Goal: Transaction & Acquisition: Purchase product/service

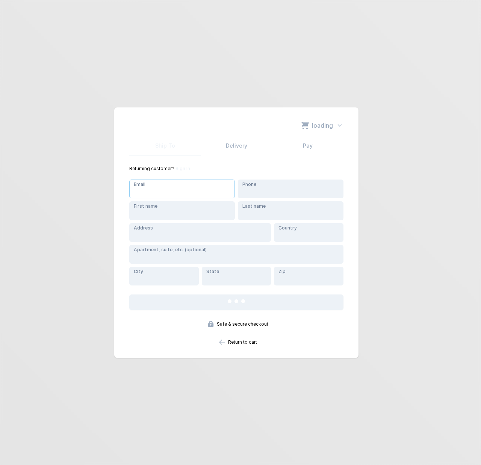
click at [162, 193] on input "Email" at bounding box center [182, 188] width 106 height 19
type input "[EMAIL_ADDRESS][DOMAIN_NAME]"
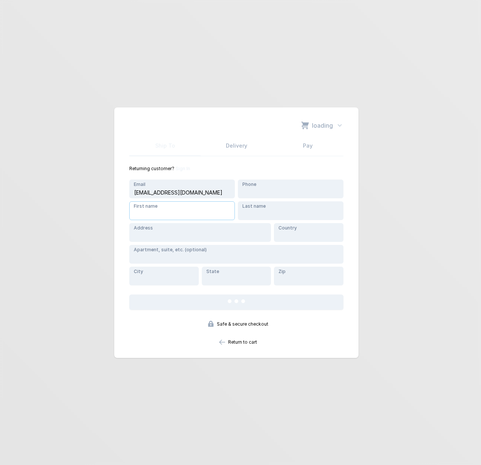
type input "[PERSON_NAME]"
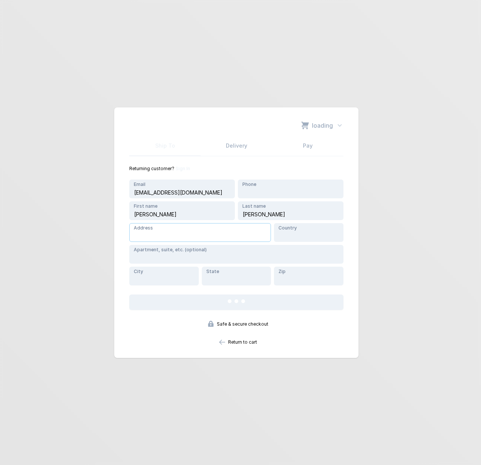
type input "[STREET_ADDRESS]"
type input "[GEOGRAPHIC_DATA]"
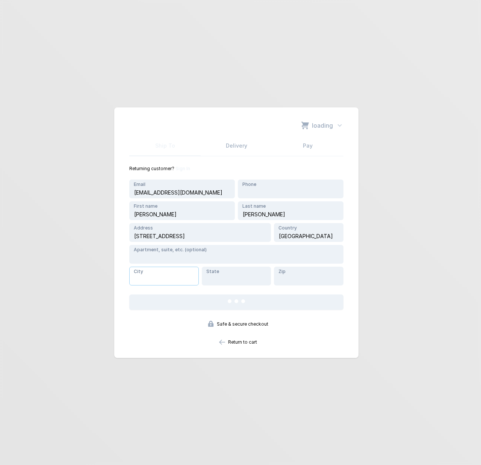
type input "Round Rock"
type input "[US_STATE]"
type input "78681"
click at [243, 342] on link "Return to cart" at bounding box center [236, 342] width 41 height 6
